Goal: Task Accomplishment & Management: Complete application form

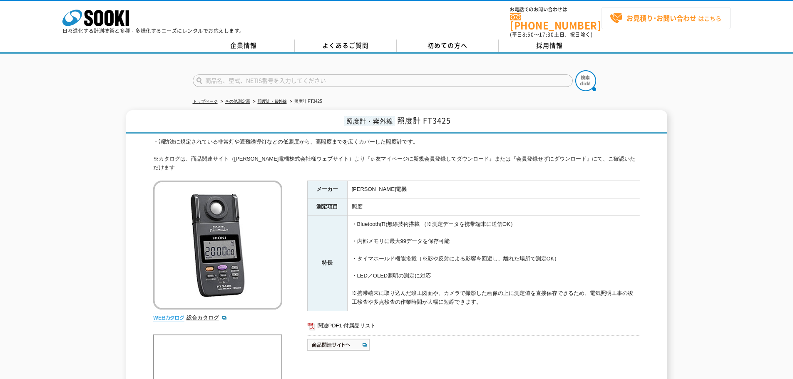
click at [632, 20] on strong "お見積り･お問い合わせ" at bounding box center [661, 18] width 70 height 10
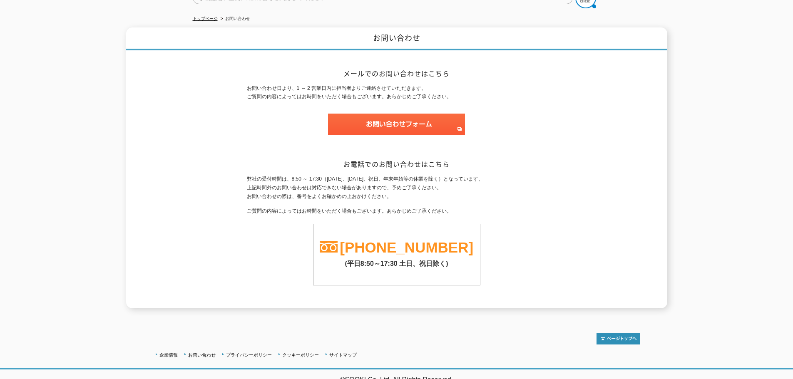
scroll to position [83, 0]
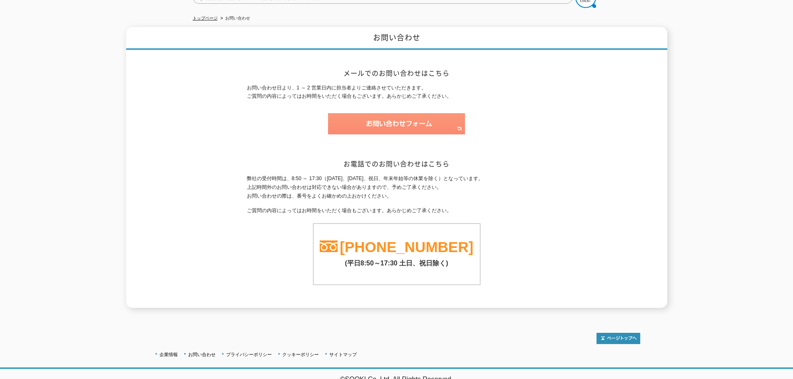
click at [427, 121] on img at bounding box center [396, 123] width 137 height 21
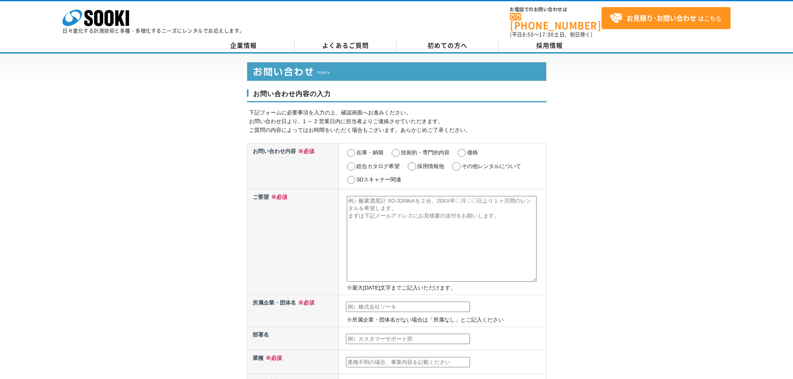
click at [470, 149] on label "価格" at bounding box center [472, 152] width 11 height 6
click at [467, 149] on input "価格" at bounding box center [462, 153] width 10 height 8
radio input "true"
click at [452, 196] on textarea at bounding box center [442, 239] width 190 height 86
click at [454, 198] on textarea at bounding box center [442, 239] width 190 height 86
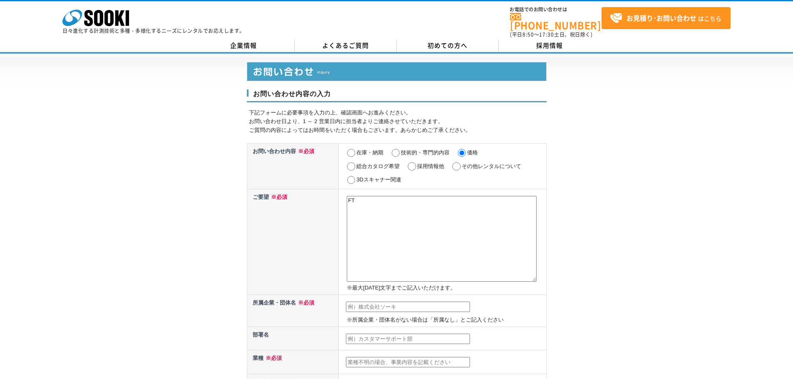
type textarea "F"
type textarea "照度計　FT3425　2台を30日間レンタルした場合のお見積りをお願いいたします。"
drag, startPoint x: 385, startPoint y: 206, endPoint x: 343, endPoint y: 194, distance: 44.1
click at [343, 194] on td "照度計　FT3425　2台を30日間レンタルした場合のお見積りをお願いいたします。 ※最大2000文字までご記入いただけます。" at bounding box center [442, 242] width 207 height 106
drag, startPoint x: 496, startPoint y: 216, endPoint x: 409, endPoint y: 216, distance: 87.4
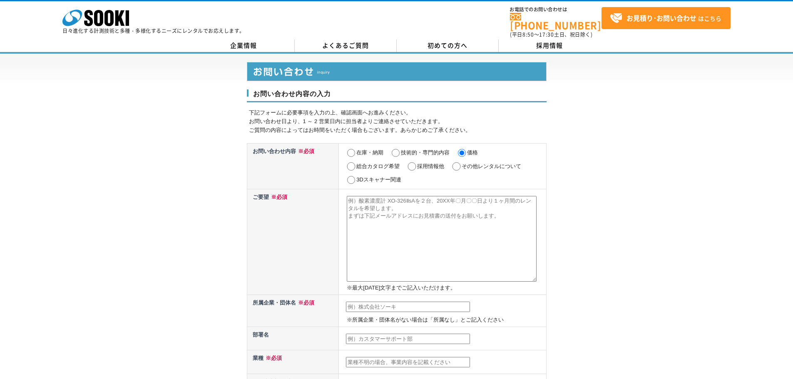
click at [409, 216] on textarea at bounding box center [442, 239] width 190 height 86
click at [402, 205] on textarea at bounding box center [442, 239] width 190 height 86
drag, startPoint x: 439, startPoint y: 196, endPoint x: 477, endPoint y: 216, distance: 43.4
click at [477, 216] on textarea at bounding box center [442, 239] width 190 height 86
click at [421, 233] on textarea at bounding box center [442, 239] width 190 height 86
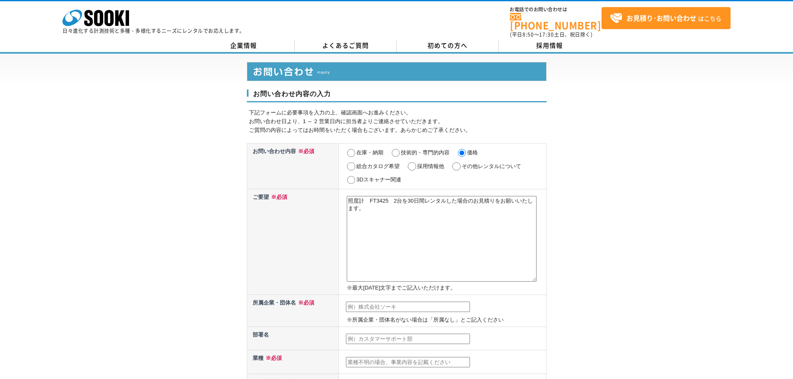
click at [497, 196] on textarea "照度計　FT3425　2台を30日間レンタルした場合のお見積りをお願いいたします。" at bounding box center [442, 239] width 190 height 86
paste textarea "30日間"
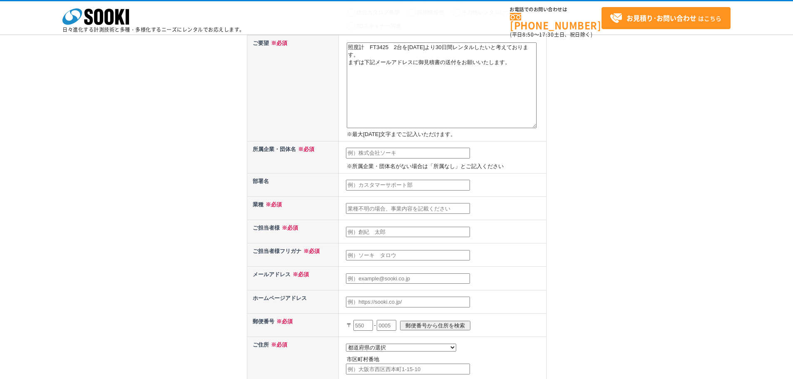
scroll to position [125, 0]
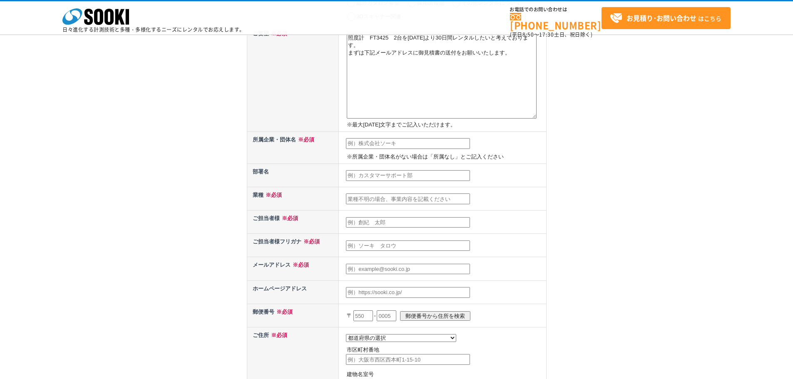
type textarea "照度計　FT3425　2台を[DATE]より30日間レンタルしたいと考えております。 まずは下記メールアドレスに御見積書の送付をお願いいたします。"
click at [408, 146] on input "text" at bounding box center [408, 143] width 124 height 11
type input "株式会社総合環境計画"
click at [392, 197] on input "text" at bounding box center [408, 199] width 124 height 11
type input "建設コンサルタント"
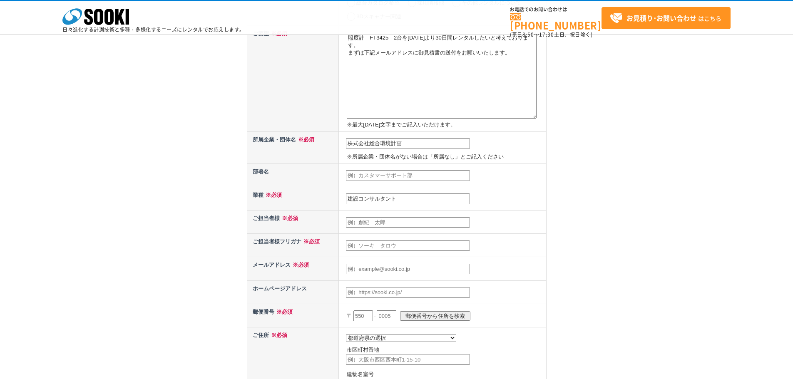
click at [397, 224] on input "text" at bounding box center [408, 222] width 124 height 11
type input "[PERSON_NAME]"
click at [390, 244] on input "text" at bounding box center [408, 246] width 124 height 11
type input "ｔ"
click at [390, 244] on input "text" at bounding box center [408, 246] width 124 height 11
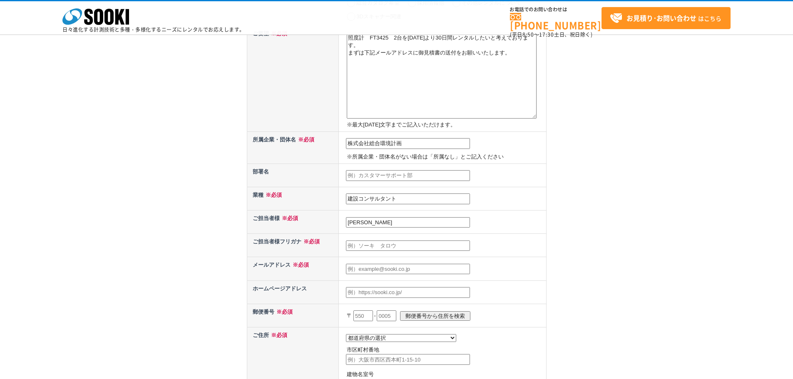
type input "[PERSON_NAME]"
click at [359, 270] on input "text" at bounding box center [408, 269] width 124 height 11
click at [367, 271] on input "text" at bounding box center [408, 269] width 124 height 11
type input "[EMAIL_ADDRESS][DOMAIN_NAME]"
click at [367, 317] on input "text" at bounding box center [363, 315] width 20 height 11
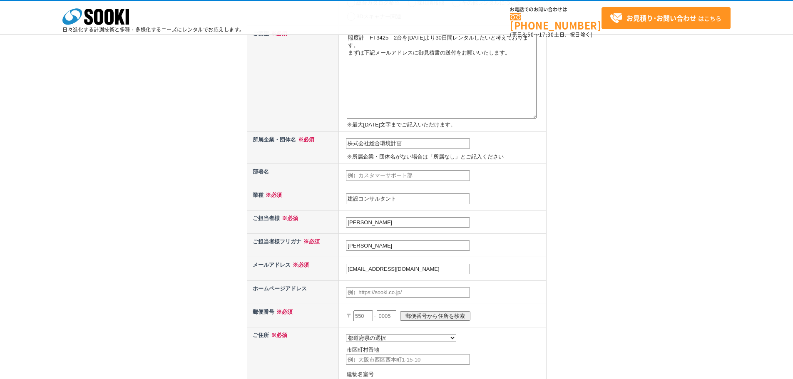
type input "550"
click at [396, 314] on input "text" at bounding box center [387, 315] width 20 height 11
type input "0012"
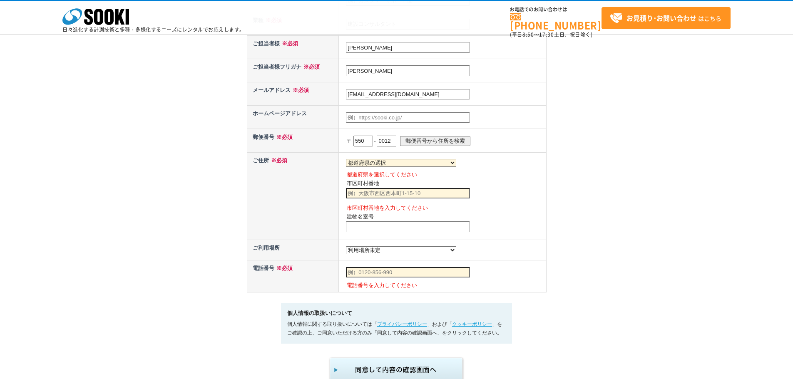
scroll to position [375, 0]
click at [444, 142] on input "郵便番号から住所を検索" at bounding box center [435, 142] width 70 height 10
select select "27"
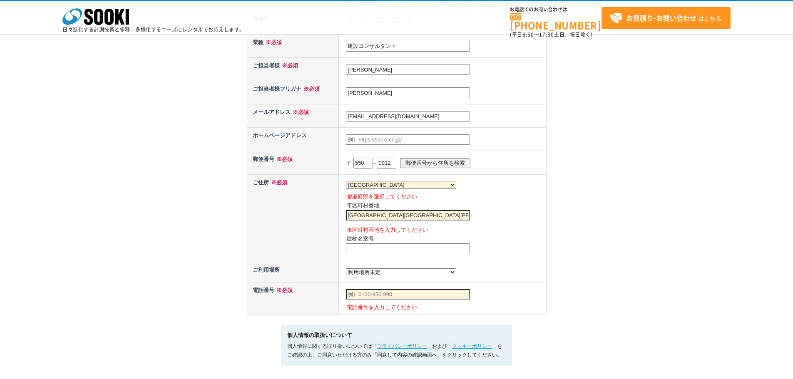
scroll to position [333, 0]
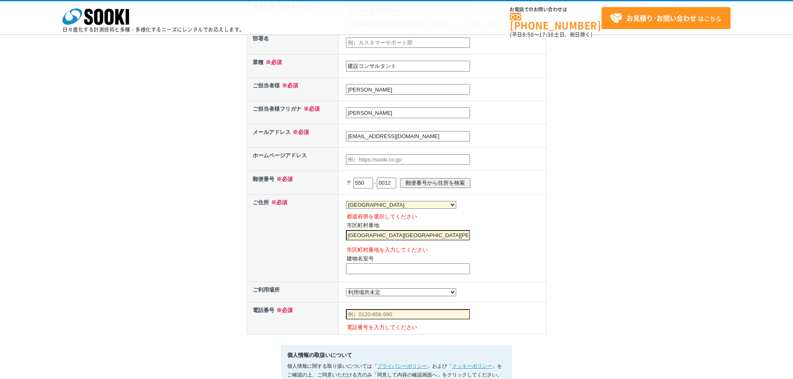
click at [401, 238] on input "[GEOGRAPHIC_DATA][GEOGRAPHIC_DATA][PERSON_NAME]" at bounding box center [408, 235] width 124 height 11
type input "[STREET_ADDRESS][PERSON_NAME]"
click at [402, 267] on input "text" at bounding box center [408, 268] width 124 height 11
type input "第三富士[PERSON_NAME]"
click at [370, 291] on select "都道府県の選択 [GEOGRAPHIC_DATA]未定 北海道 [GEOGRAPHIC_DATA] [GEOGRAPHIC_DATA] [PERSON_NAM…" at bounding box center [401, 292] width 110 height 8
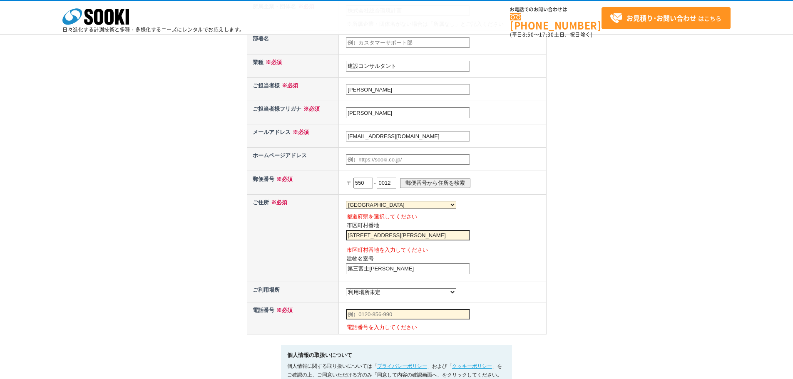
select select "26"
click at [346, 290] on select "都道府県の選択 [GEOGRAPHIC_DATA]未定 北海道 [GEOGRAPHIC_DATA] [GEOGRAPHIC_DATA] [PERSON_NAM…" at bounding box center [401, 292] width 110 height 8
click at [388, 318] on input "text" at bounding box center [408, 314] width 124 height 11
type input "[PHONE_NUMBER]"
click at [562, 327] on div "お問い合わせ内容の入力 下記フォームに必要事項を入力の上、確認画面へお進みください。 お問い合わせ日より、1 ～ 2 営業日内に担当者よりご連絡させていただき…" at bounding box center [396, 54] width 793 height 744
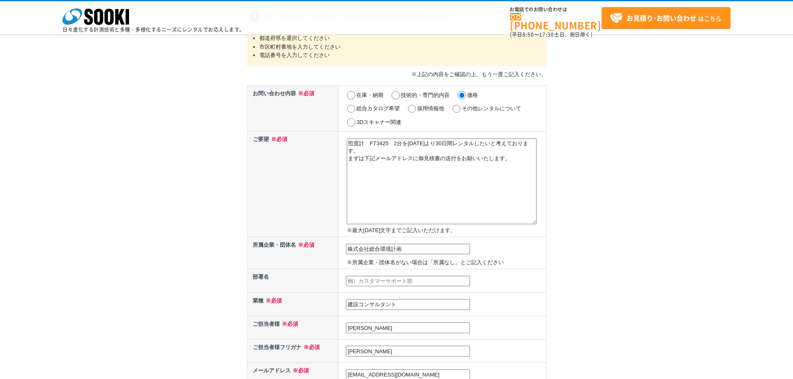
scroll to position [83, 0]
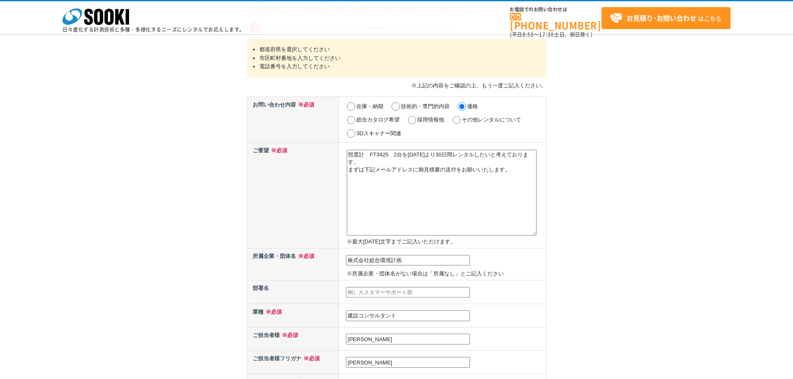
click at [370, 257] on input "株式会社総合環境計画" at bounding box center [408, 260] width 124 height 11
type input "株式会社　総合環境計画"
click at [505, 273] on p "※所属企業・団体名がない場合は「所属なし」とご記入ください" at bounding box center [445, 274] width 197 height 9
click at [519, 218] on textarea "照度計　FT3425　2台を[DATE]より30日間レンタルしたいと考えております。 まずは下記メールアドレスに御見積書の送付をお願いいたします。" at bounding box center [442, 193] width 190 height 86
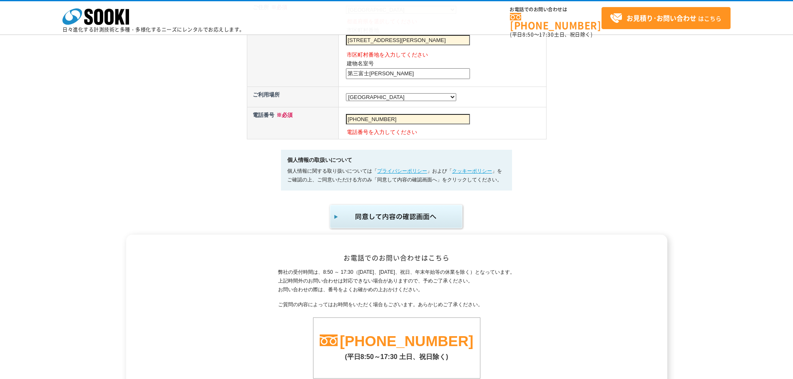
scroll to position [541, 0]
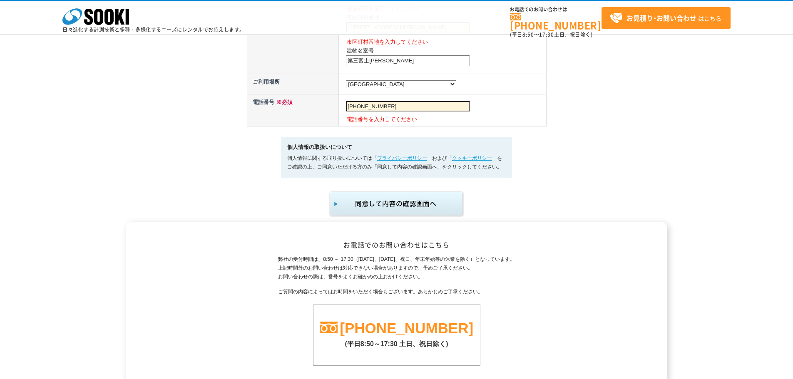
click at [436, 214] on img "submit" at bounding box center [396, 203] width 137 height 27
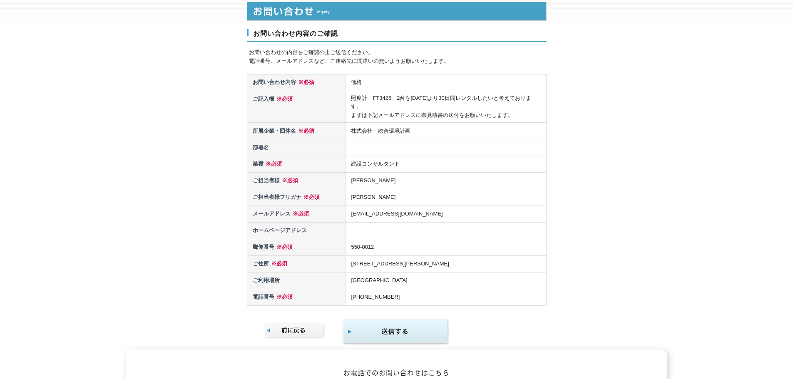
scroll to position [42, 0]
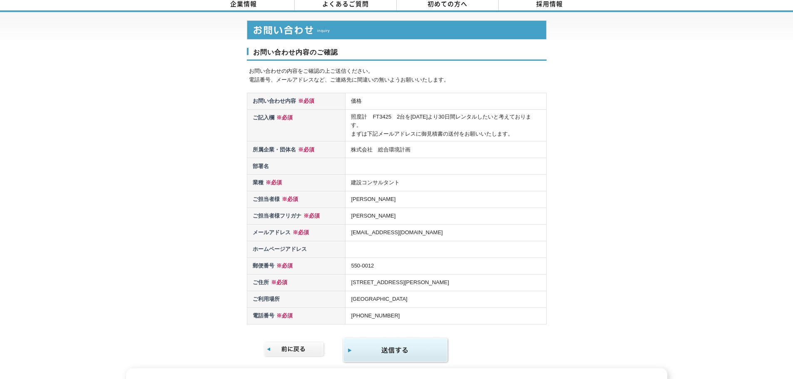
click at [407, 350] on img "submit" at bounding box center [395, 350] width 107 height 27
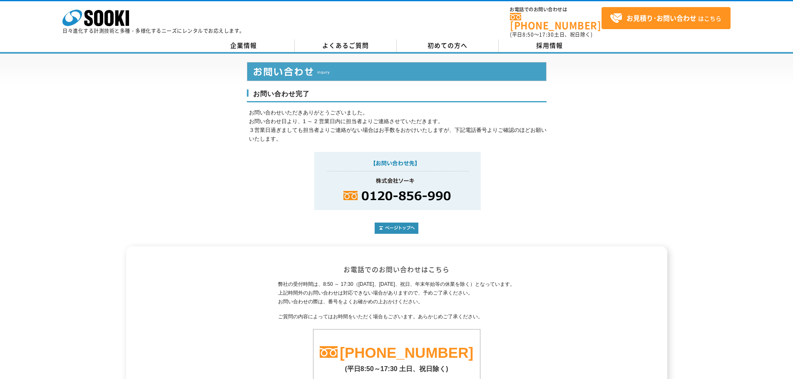
click at [231, 338] on div "弊社の受付時間は、8:50 ～ 17:30（土曜日、日曜日、祝日、年末年始等の休業を除く）となっています。 上記時間外のお問い合わせは対応できない場合がありま…" at bounding box center [396, 335] width 487 height 111
